Goal: Browse casually: Explore the website without a specific task or goal

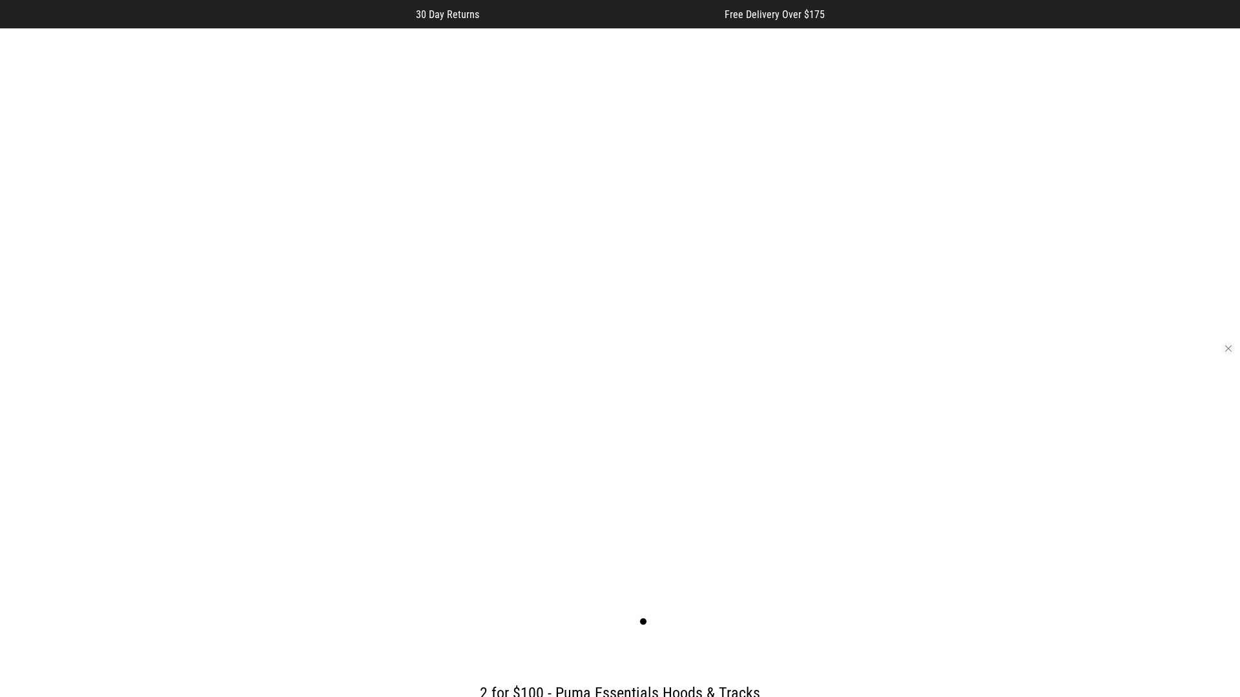
click at [1228, 349] on button "button" at bounding box center [1227, 348] width 13 height 13
